Goal: Transaction & Acquisition: Purchase product/service

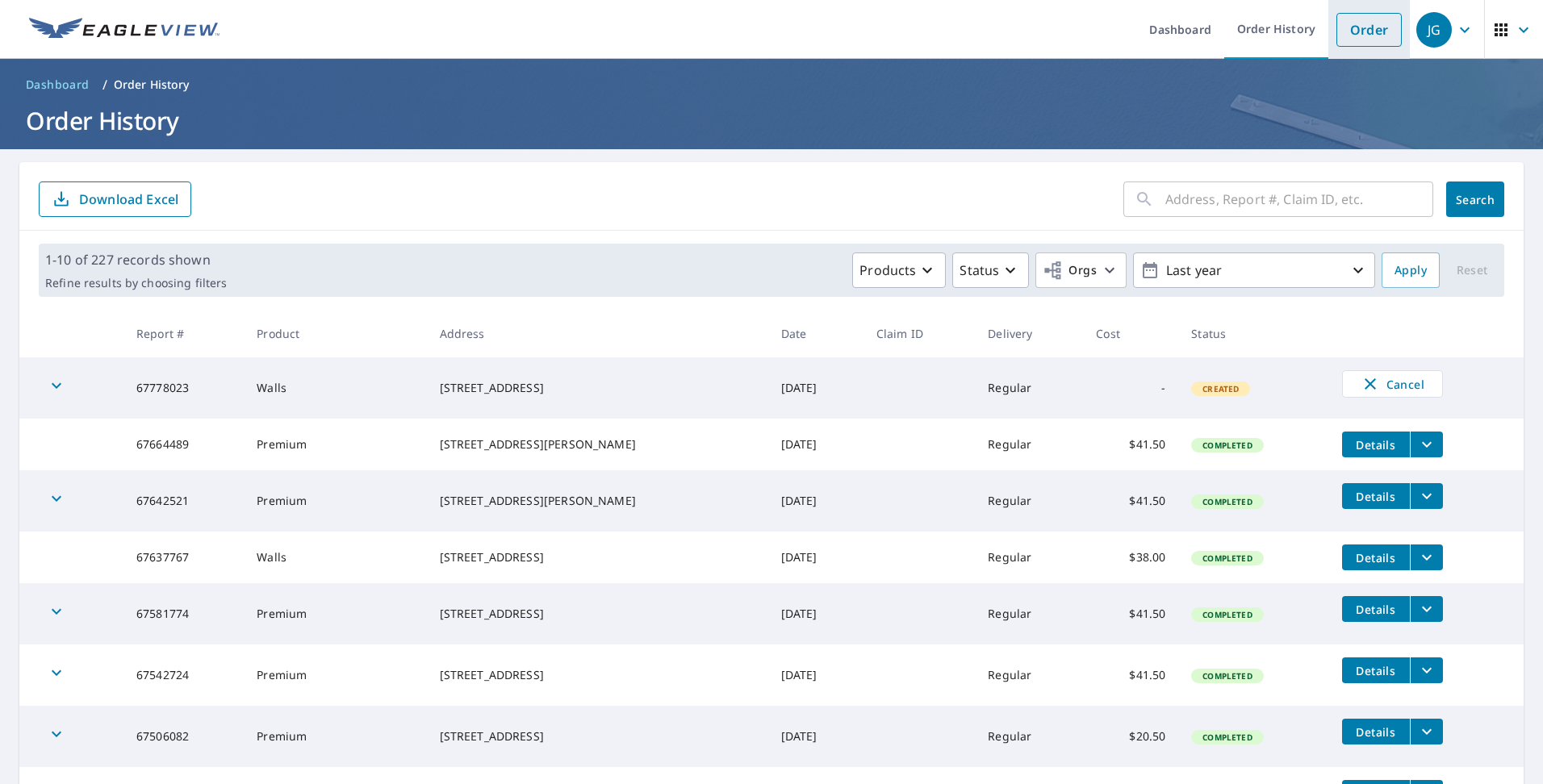
click at [1361, 40] on link "Order" at bounding box center [1369, 30] width 65 height 34
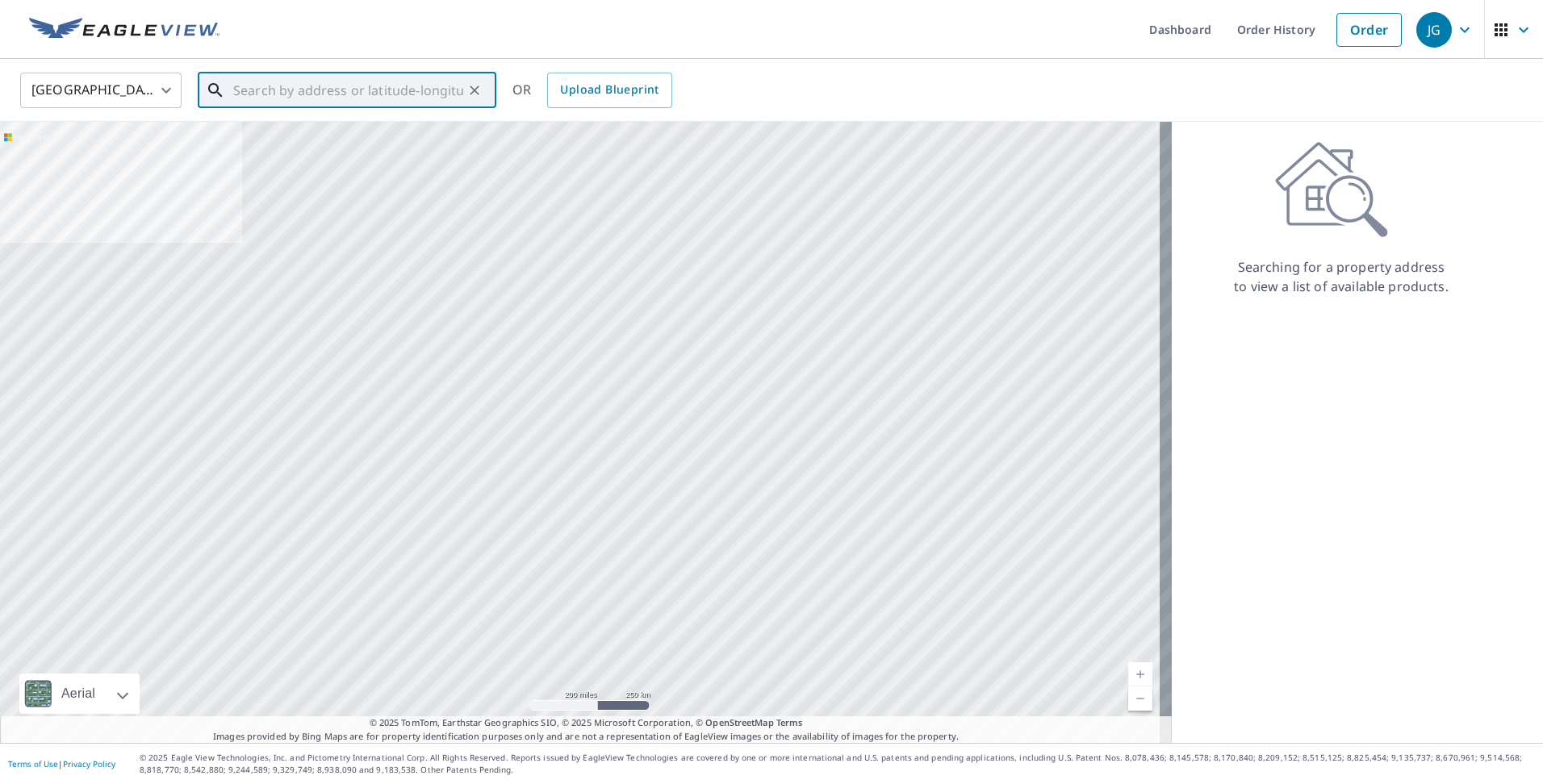
click at [265, 89] on input "text" at bounding box center [348, 90] width 230 height 45
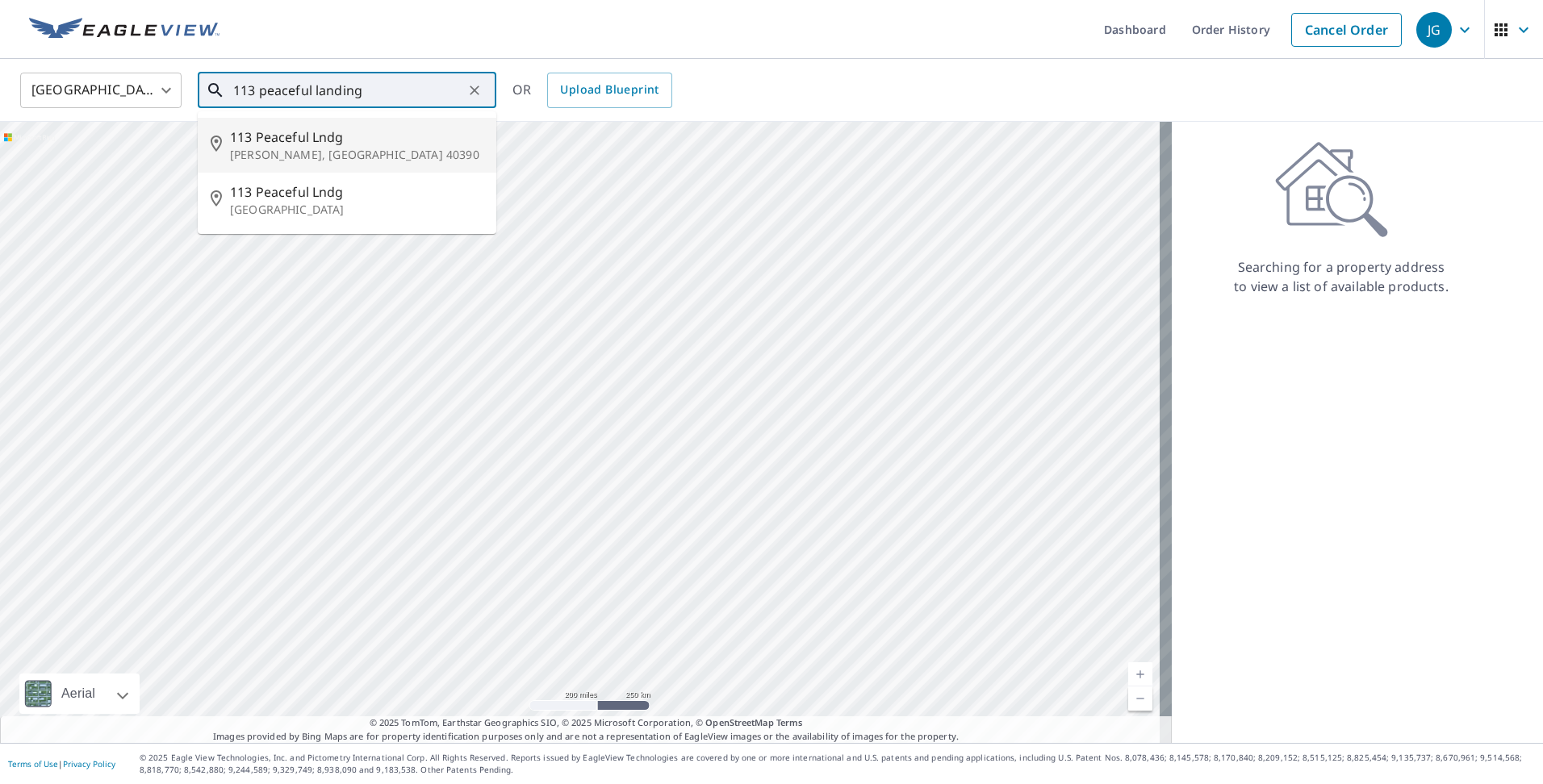
click at [313, 141] on span "113 Peaceful Lndg" at bounding box center [356, 137] width 253 height 19
type input "[STREET_ADDRESS][PERSON_NAME]"
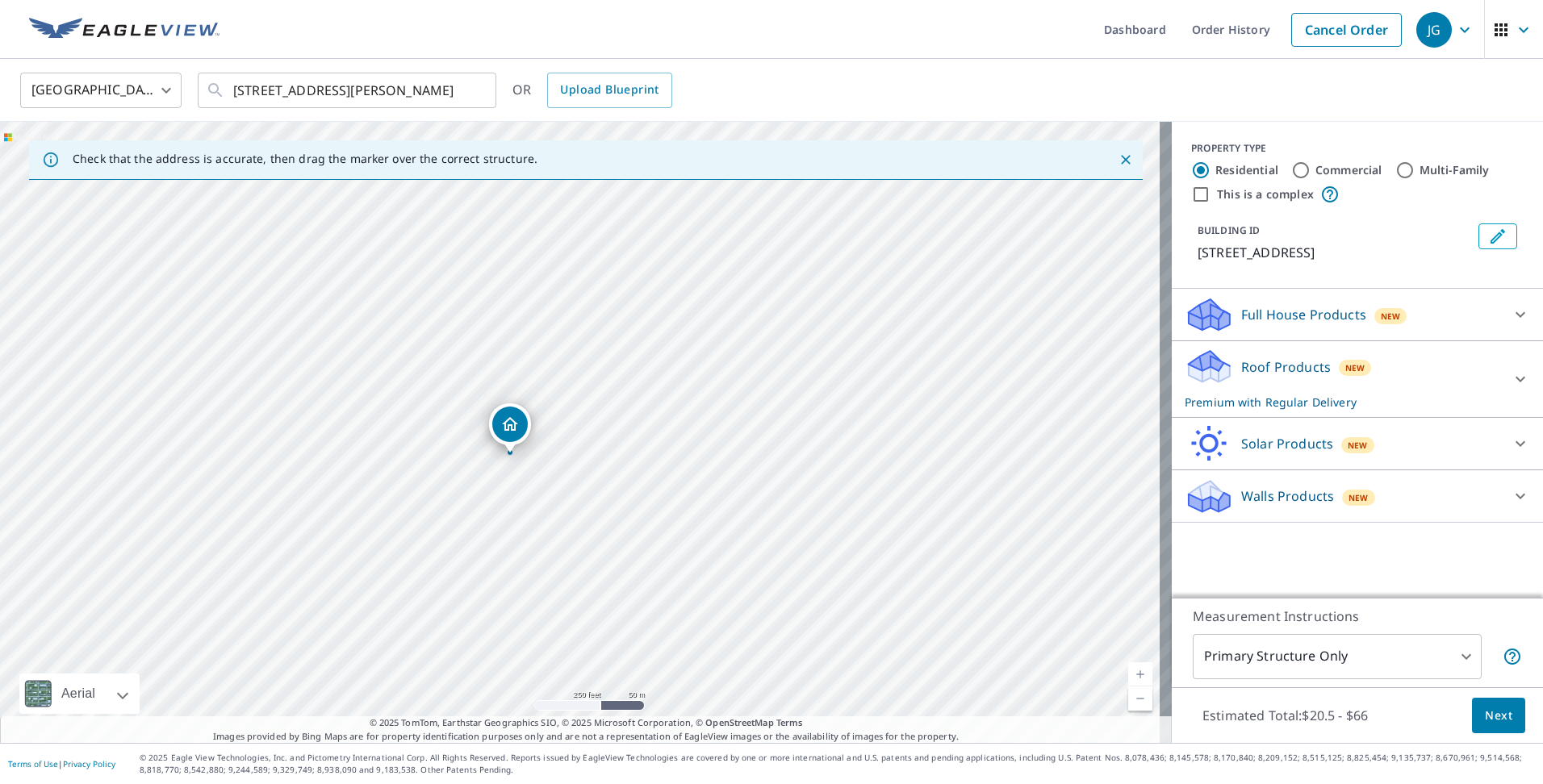
drag, startPoint x: 584, startPoint y: 401, endPoint x: 514, endPoint y: 424, distance: 73.7
click at [1510, 377] on icon at bounding box center [1520, 379] width 19 height 19
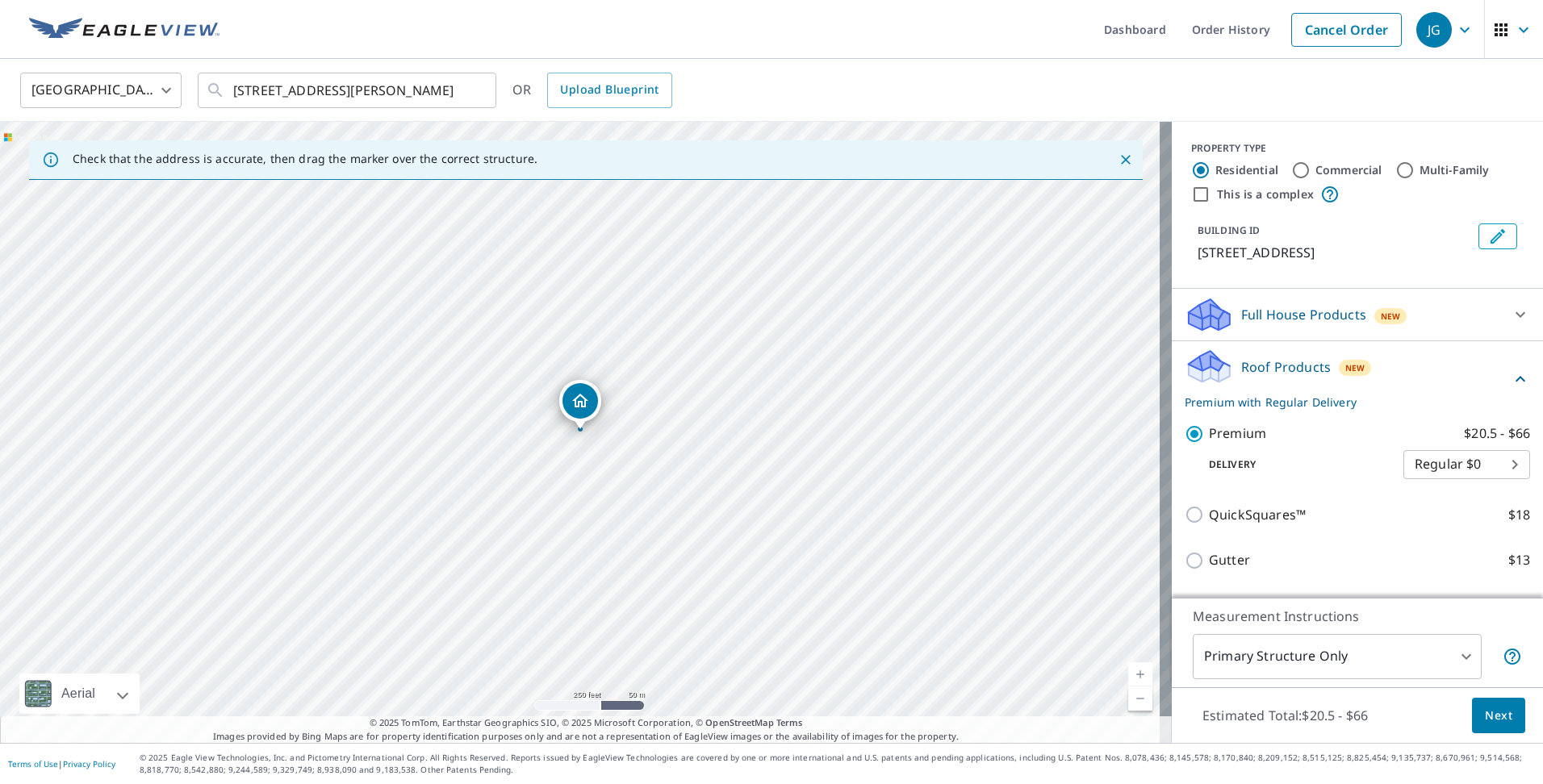
click at [1488, 714] on span "Next" at bounding box center [1498, 715] width 27 height 20
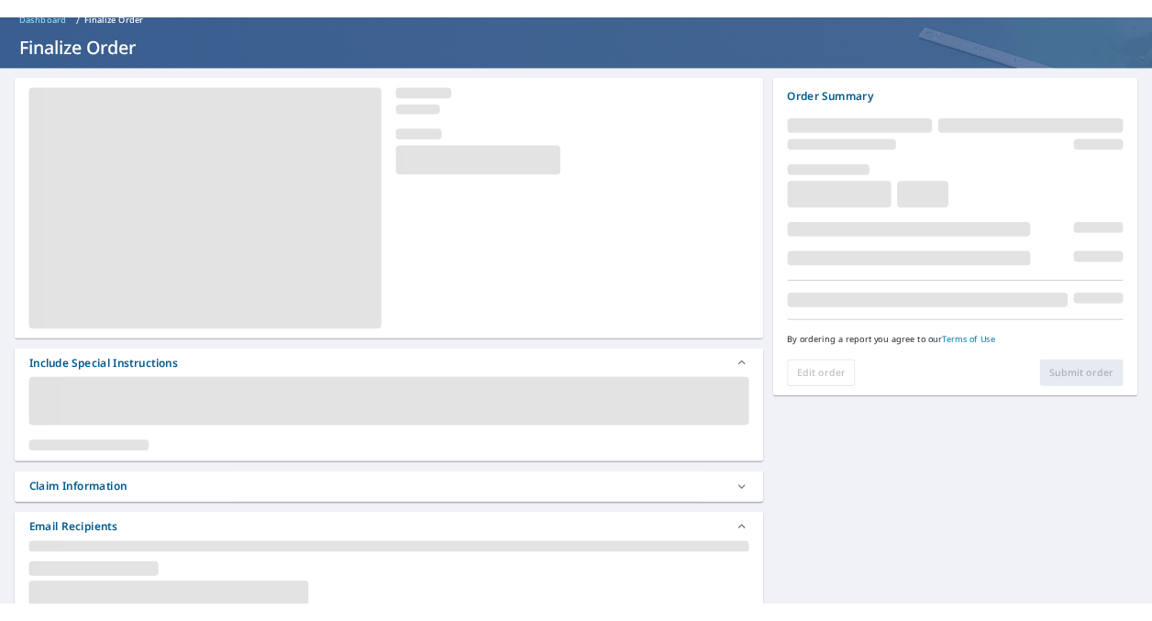
scroll to position [183, 0]
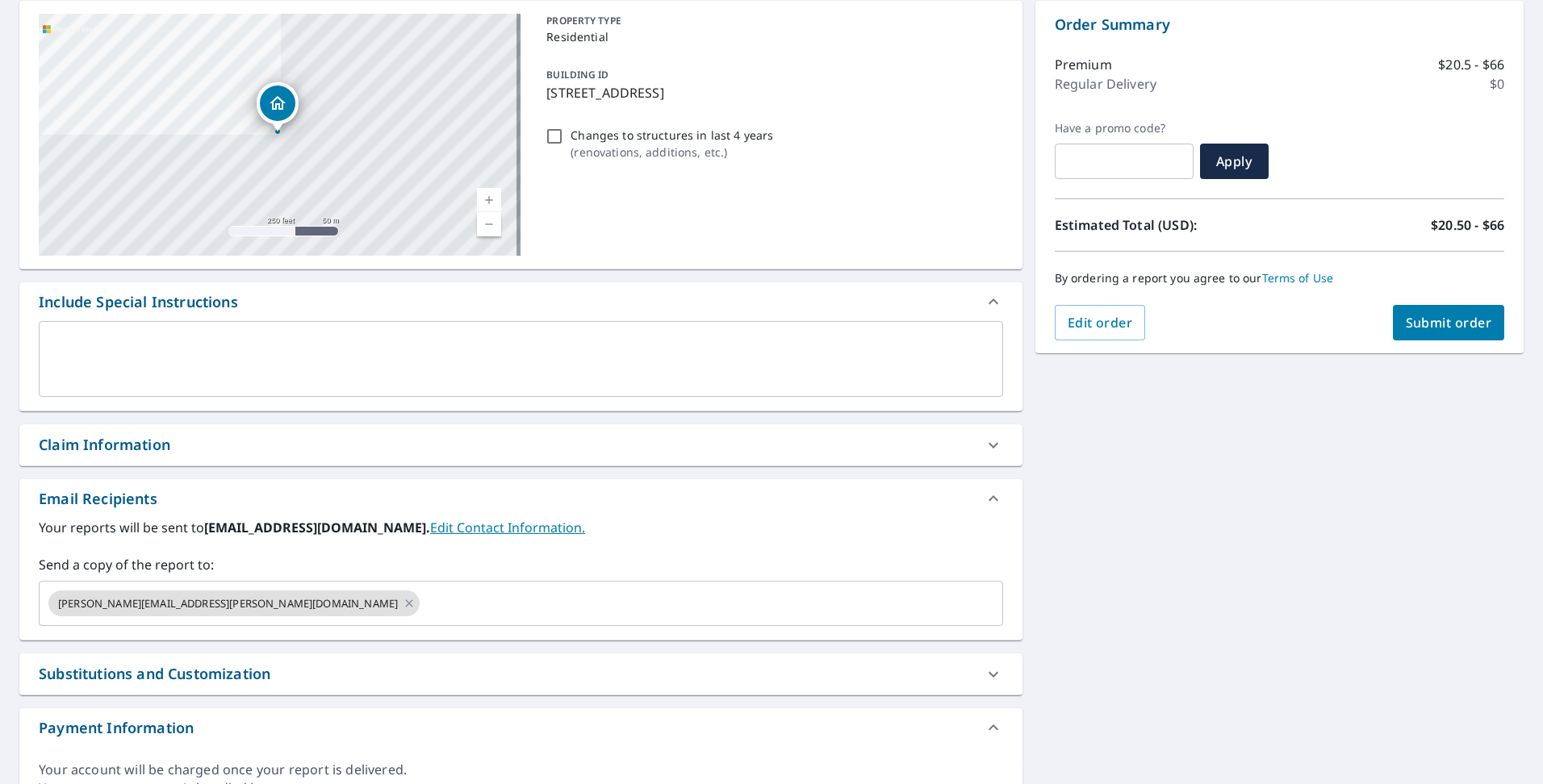
click at [151, 443] on div "Claim Information" at bounding box center [104, 444] width 131 height 22
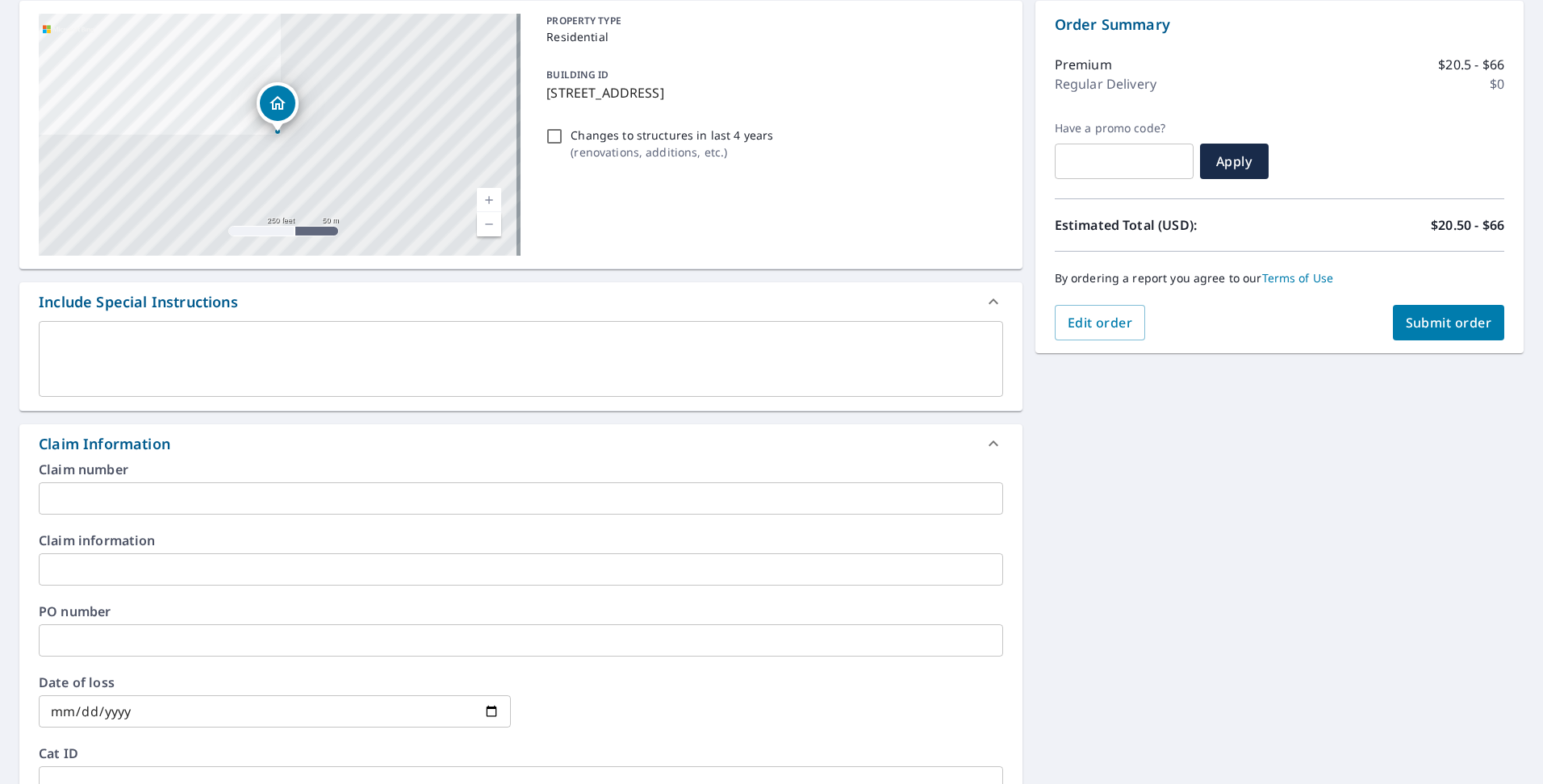
click at [158, 559] on input "text" at bounding box center [521, 569] width 965 height 33
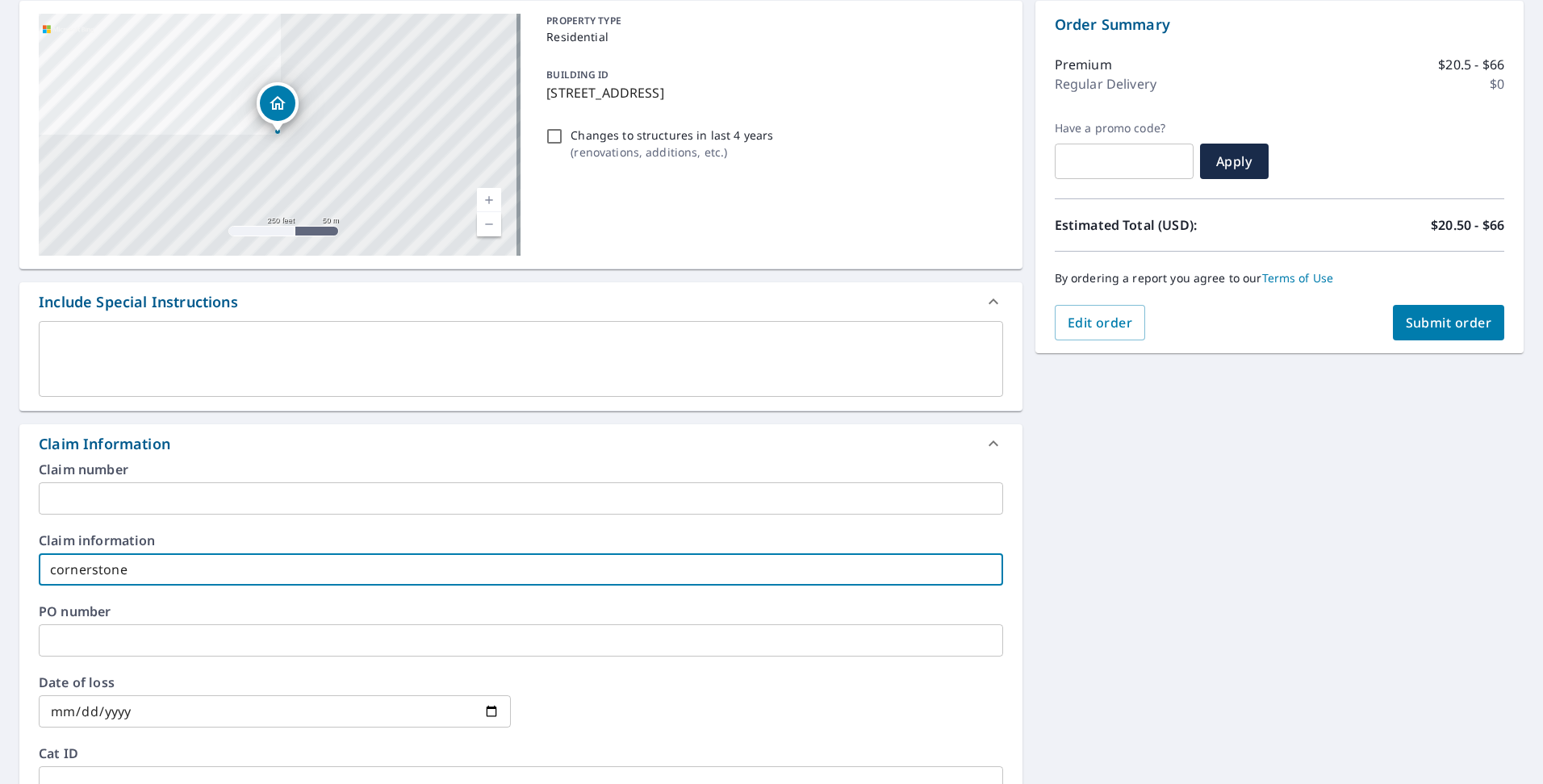
type input "cornerstone"
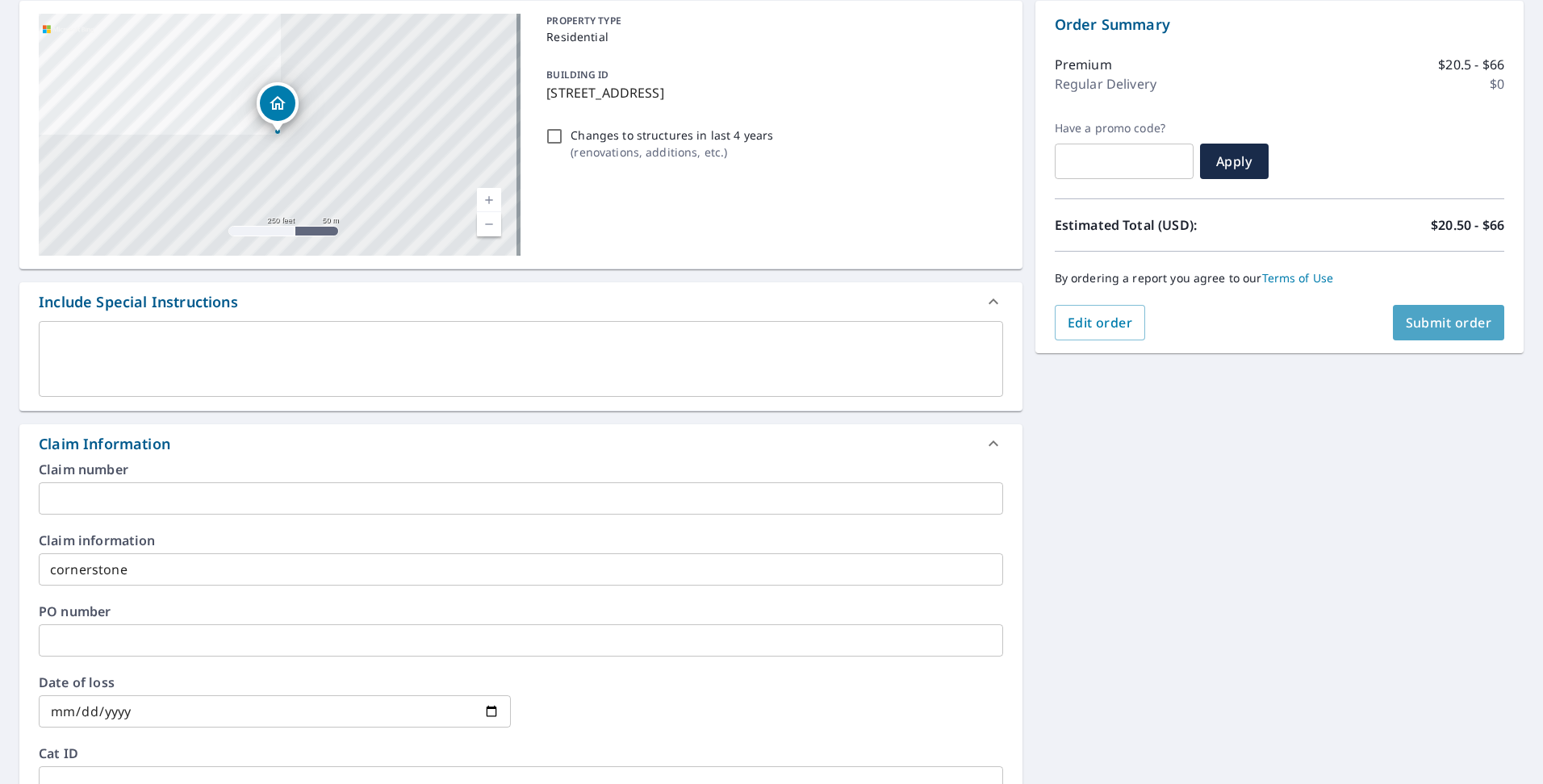
click at [1430, 314] on span "Submit order" at bounding box center [1449, 323] width 86 height 18
